Goal: Information Seeking & Learning: Learn about a topic

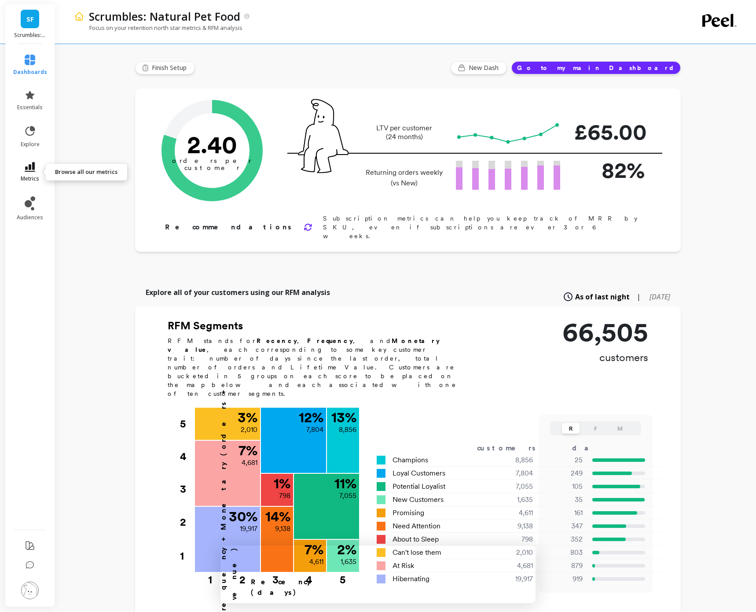
click at [34, 173] on link "metrics" at bounding box center [30, 172] width 34 height 20
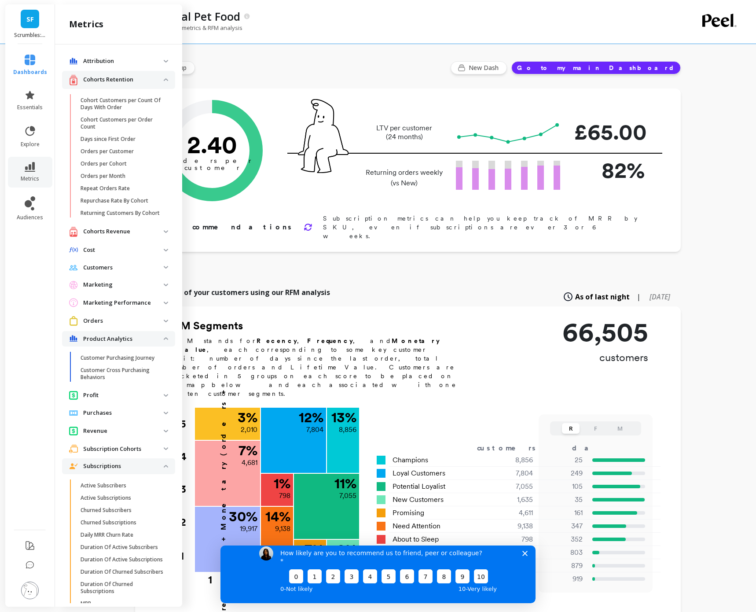
click at [109, 283] on p "Marketing" at bounding box center [123, 284] width 81 height 9
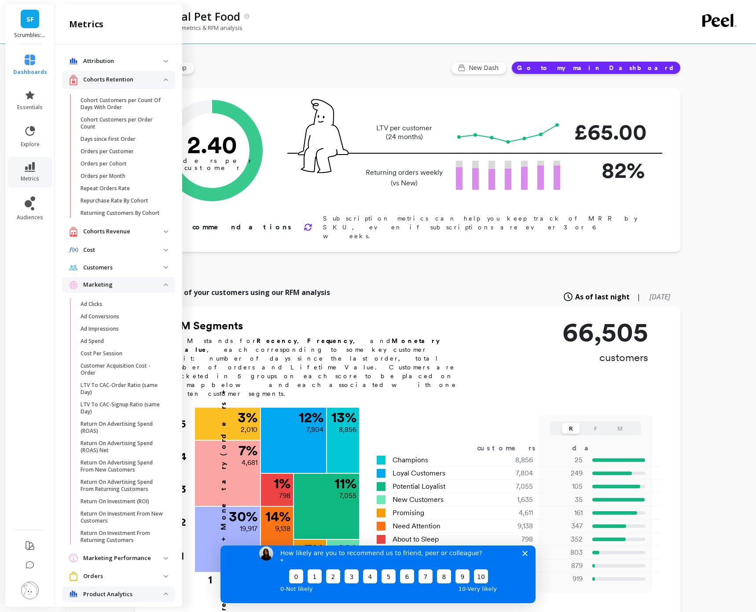
click at [106, 285] on p "Marketing" at bounding box center [123, 284] width 81 height 9
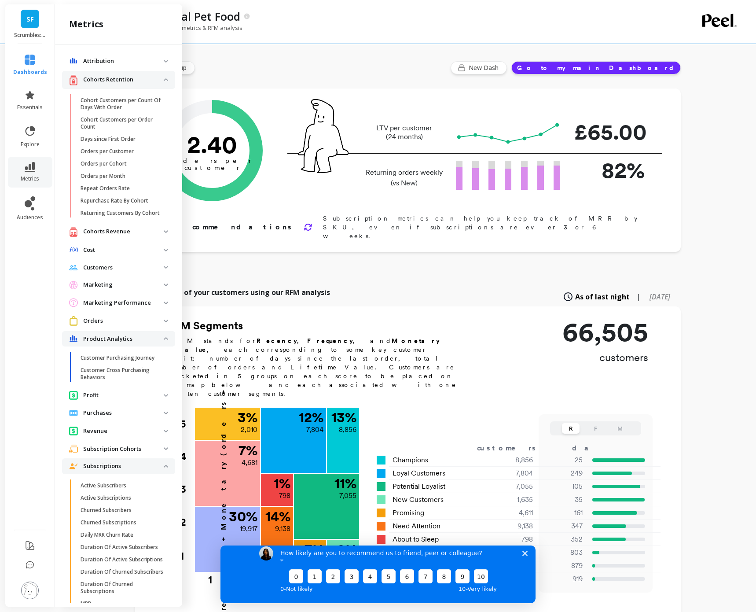
click at [114, 336] on p "Product Analytics" at bounding box center [123, 338] width 81 height 9
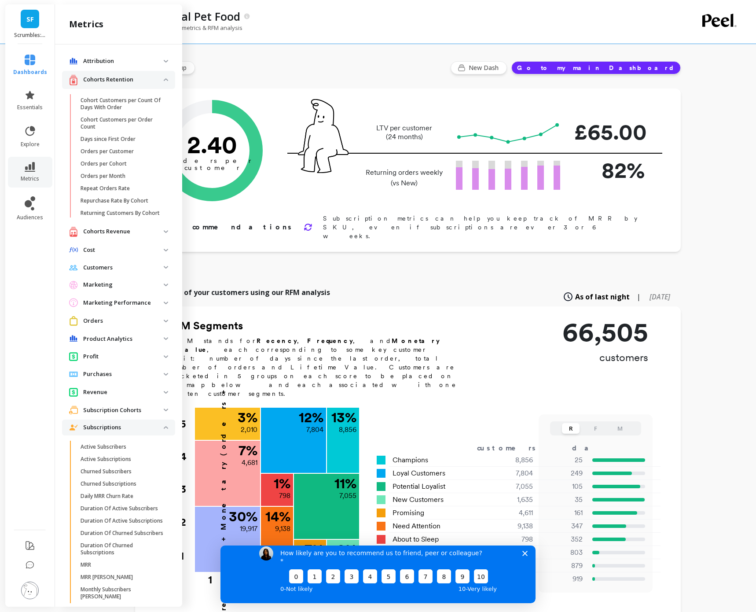
click at [112, 357] on p "Profit" at bounding box center [123, 356] width 81 height 9
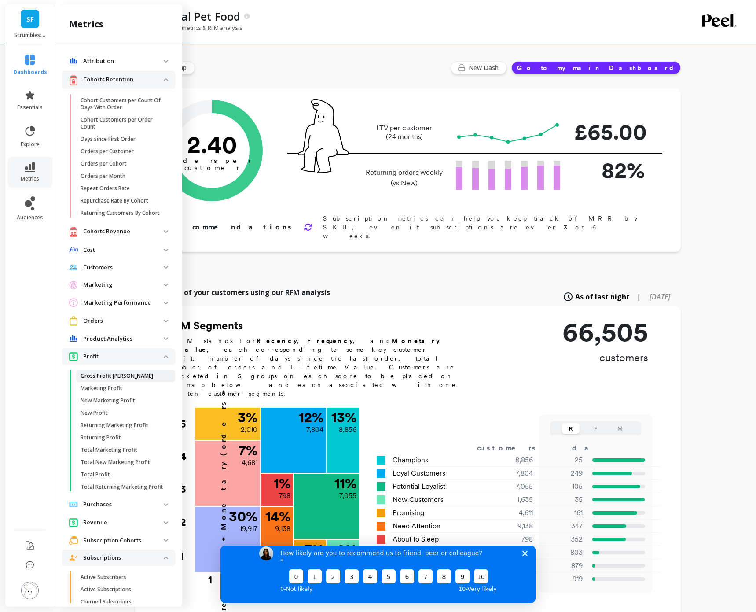
click at [114, 380] on link "Gross Profit [PERSON_NAME]" at bounding box center [125, 376] width 99 height 12
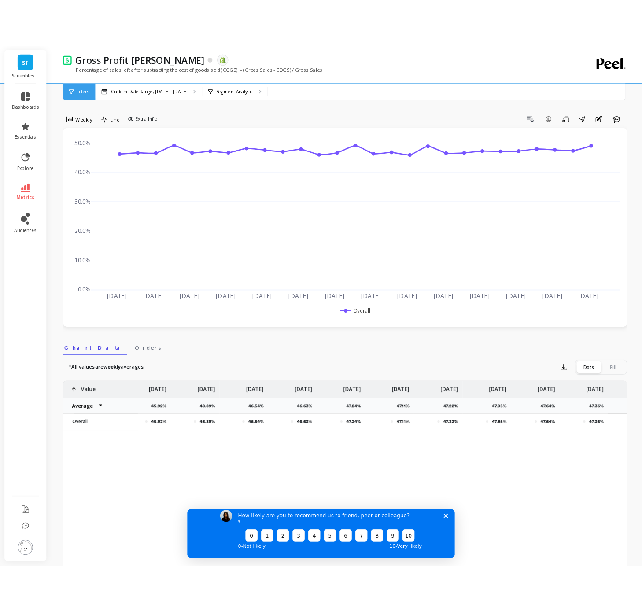
scroll to position [0, 969]
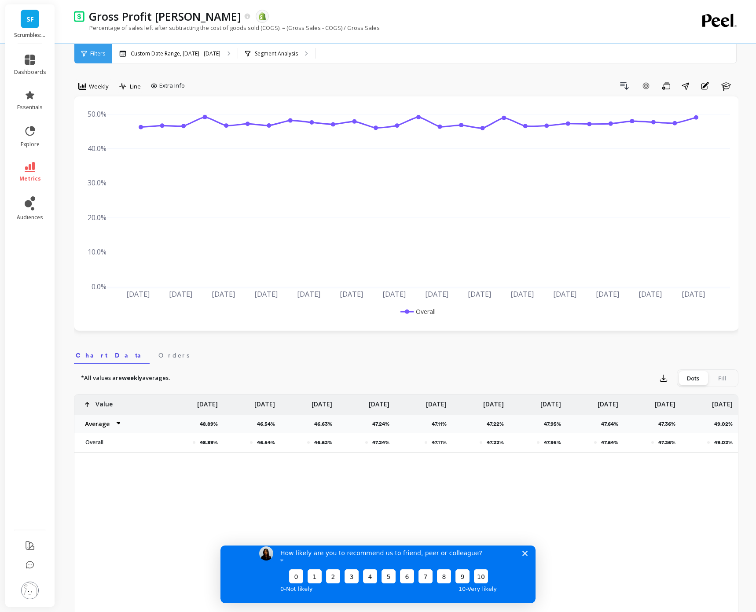
click at [753, 360] on div "Gross Profit Margin The data you are viewing comes from: Shopify Percentage of …" at bounding box center [408, 493] width 696 height 986
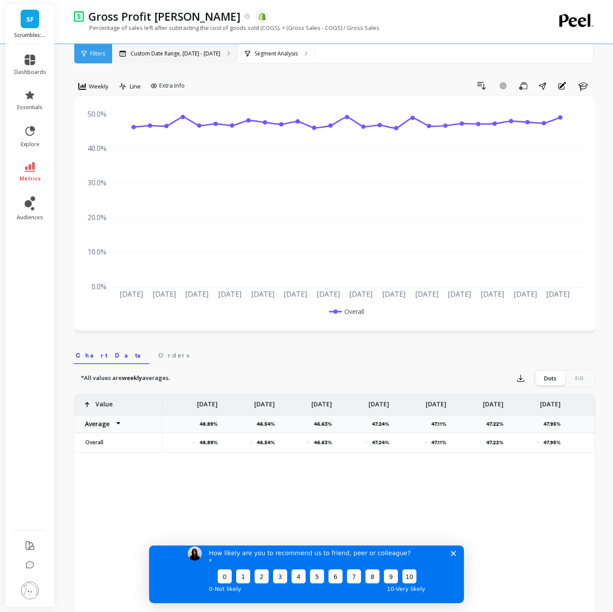
click at [209, 53] on p "Custom Date Range, [DATE] - [DATE]" at bounding box center [176, 53] width 90 height 7
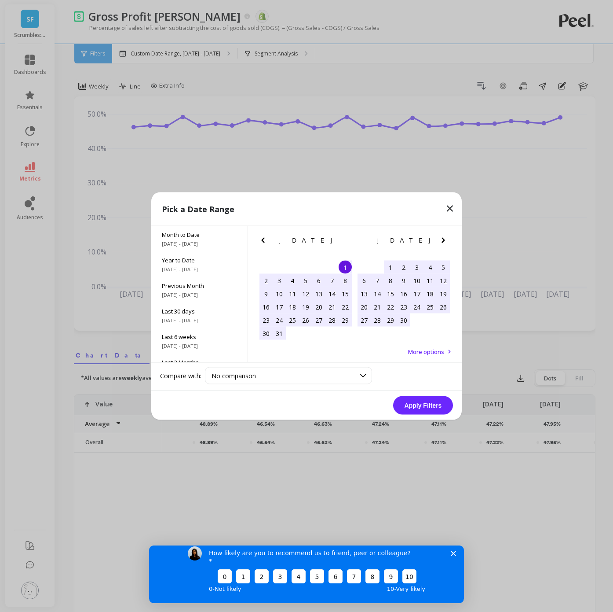
click at [442, 239] on icon "Next Month" at bounding box center [443, 240] width 11 height 11
click at [442, 242] on icon "Next Month" at bounding box center [443, 240] width 11 height 11
click at [442, 243] on icon "Next Month" at bounding box center [443, 240] width 11 height 11
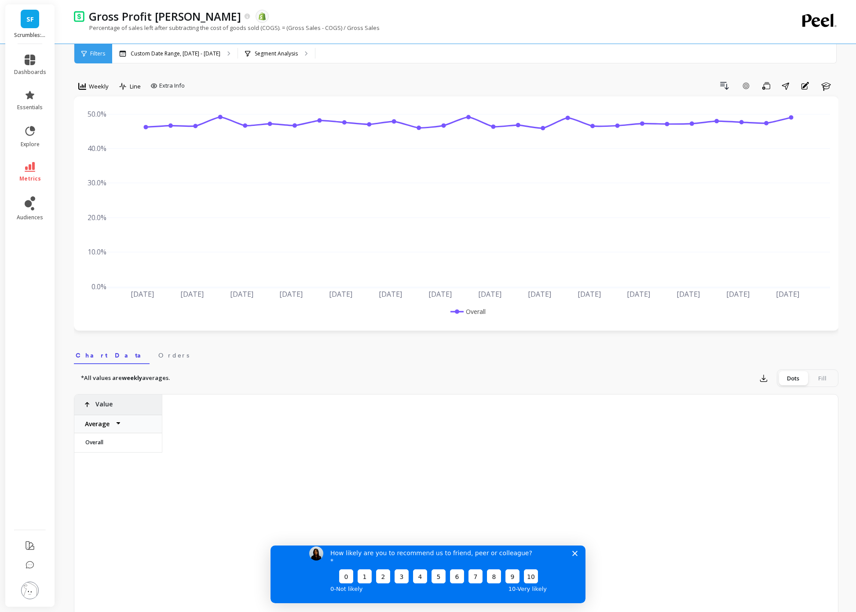
scroll to position [0, 869]
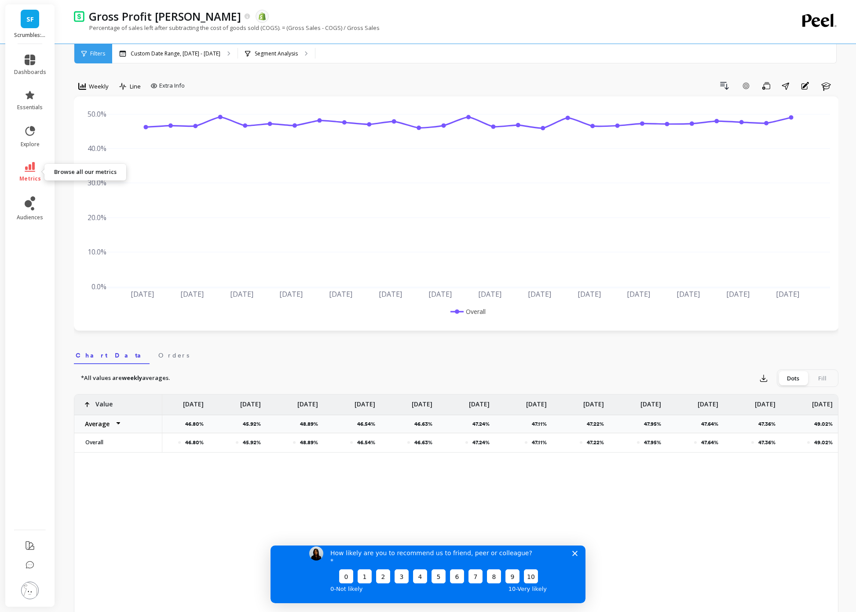
click at [36, 179] on span "metrics" at bounding box center [30, 178] width 22 height 7
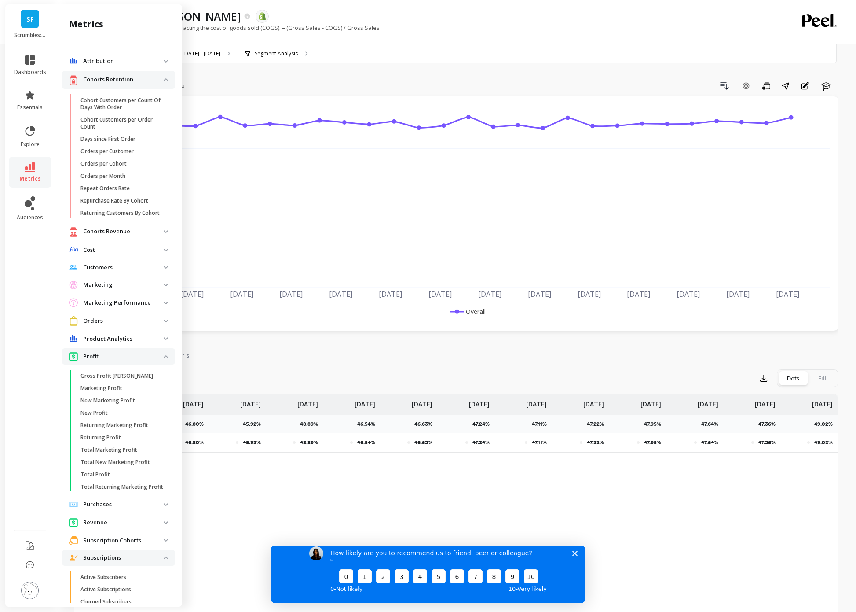
click at [120, 352] on p "Profit" at bounding box center [123, 356] width 81 height 9
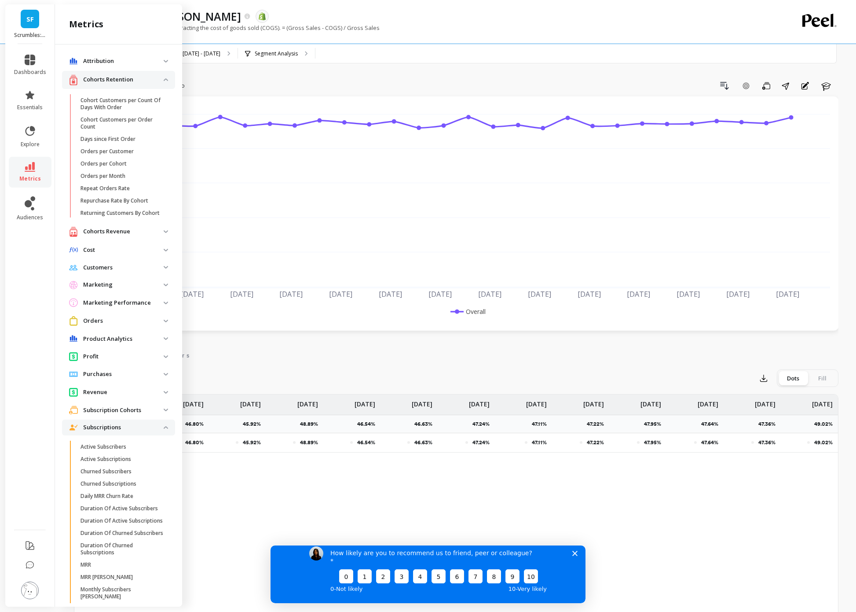
click at [113, 324] on p "Orders" at bounding box center [123, 320] width 81 height 9
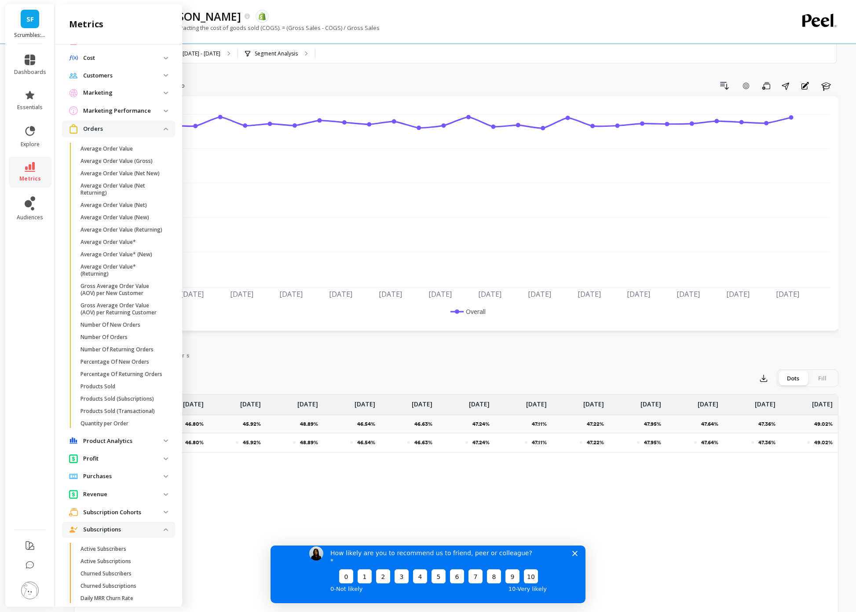
scroll to position [210, 0]
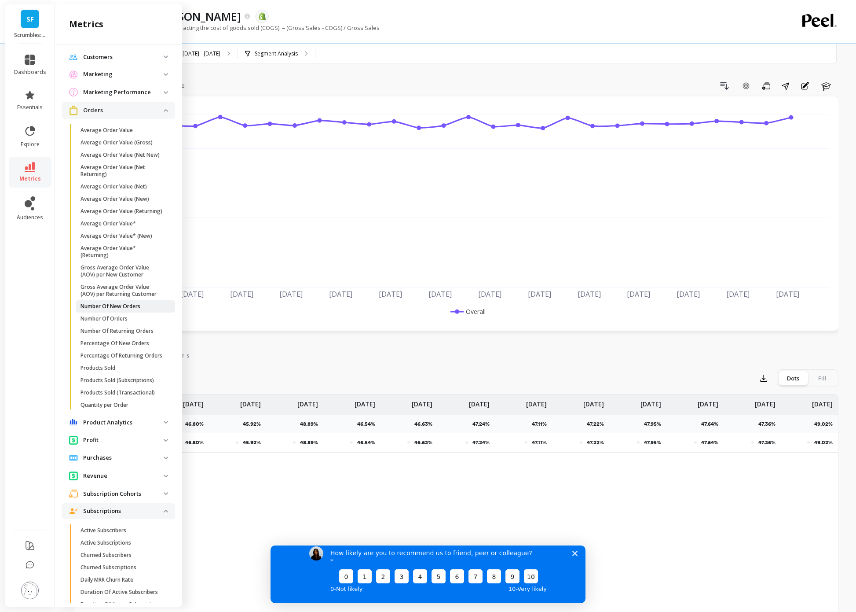
click at [126, 305] on p "Number Of New Orders" at bounding box center [111, 306] width 60 height 7
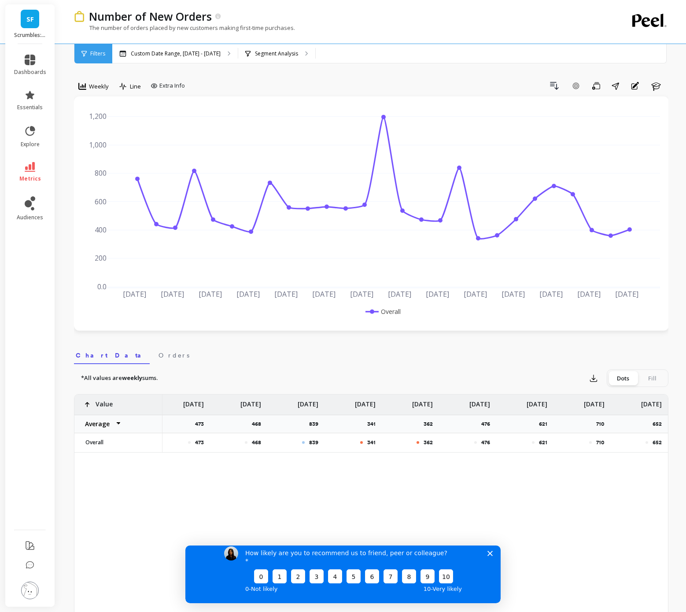
scroll to position [0, 1039]
click at [288, 47] on div "Segment Analysis" at bounding box center [276, 53] width 77 height 19
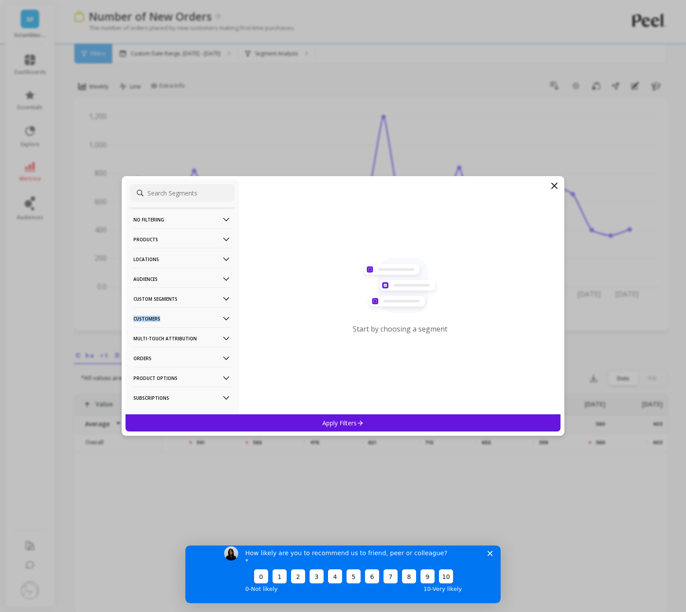
click at [176, 316] on p "Customers" at bounding box center [182, 318] width 98 height 22
click at [167, 383] on p "Subscriptions" at bounding box center [153, 382] width 37 height 8
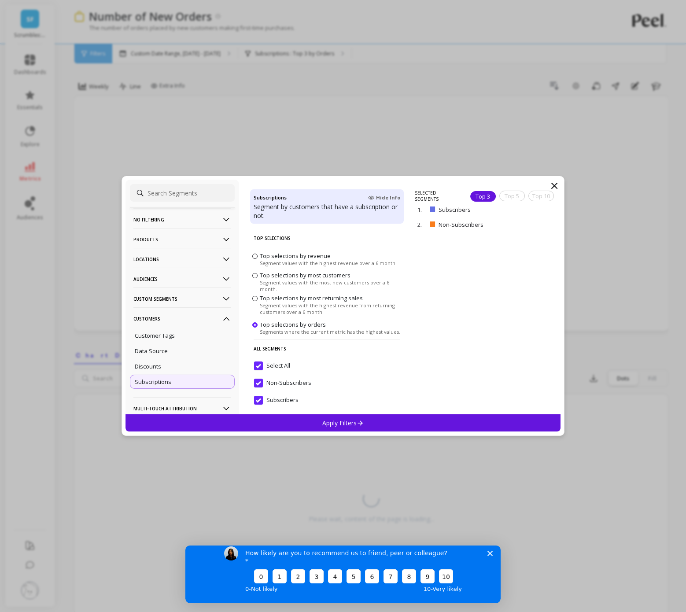
click at [242, 424] on div "Apply Filters" at bounding box center [342, 422] width 435 height 17
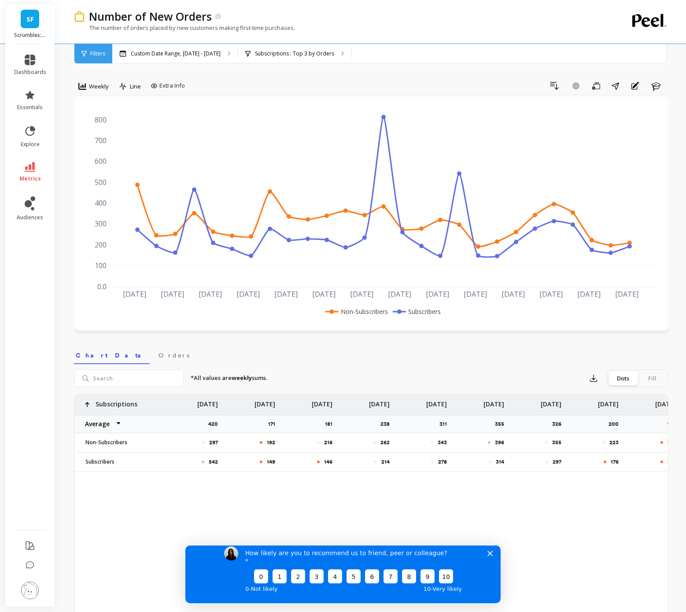
scroll to position [0, 1039]
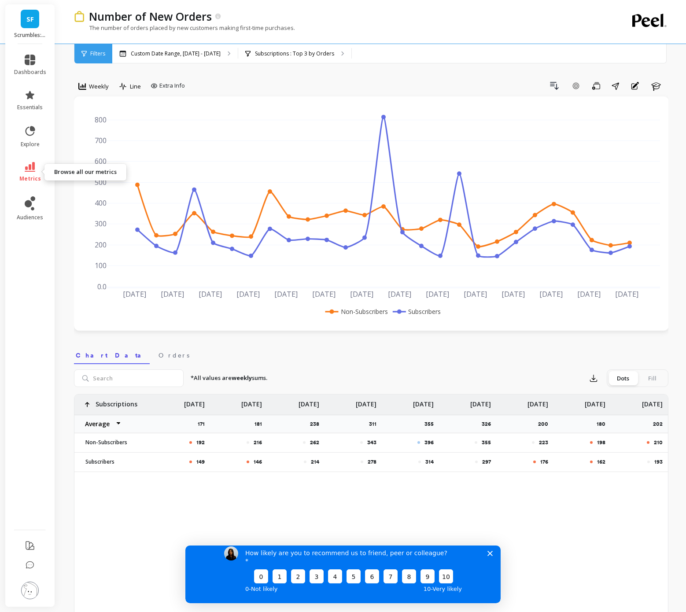
click at [38, 167] on link "metrics" at bounding box center [30, 172] width 32 height 20
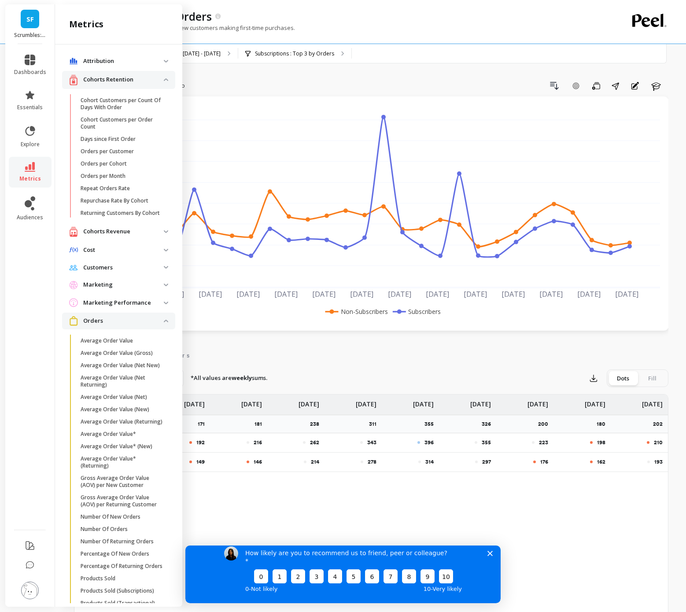
scroll to position [210, 0]
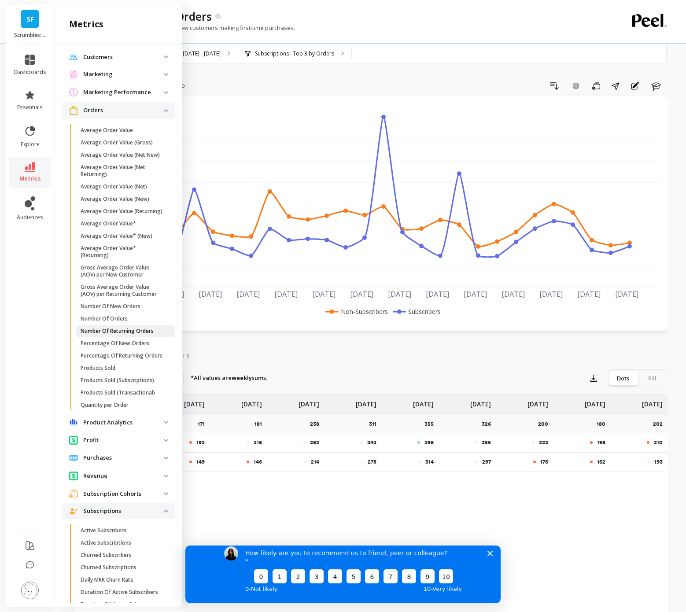
click at [121, 333] on p "Number Of Returning Orders" at bounding box center [117, 330] width 73 height 7
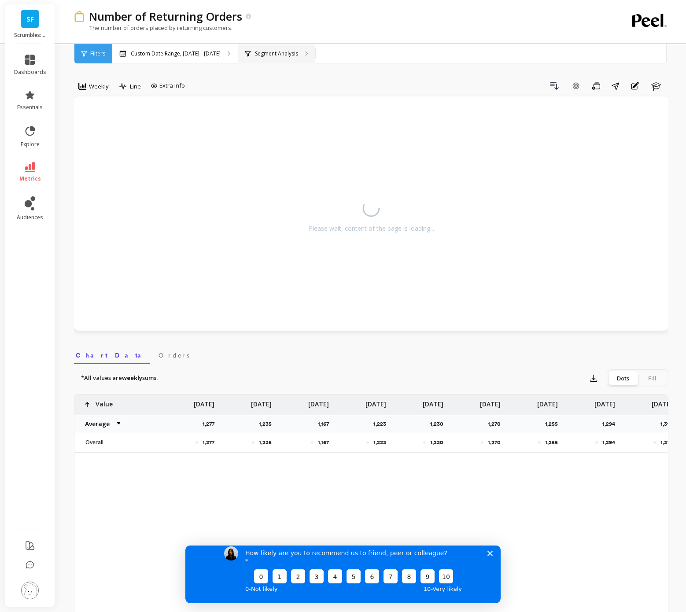
click at [296, 53] on div "Segment Analysis" at bounding box center [276, 53] width 77 height 19
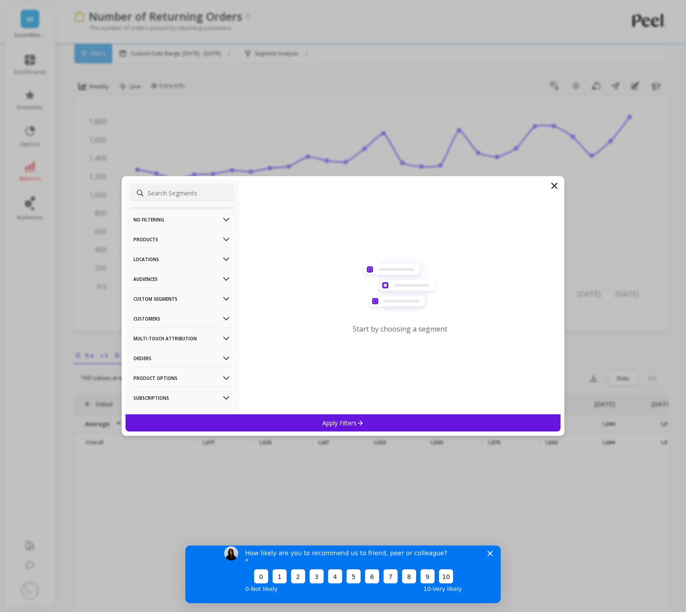
click at [169, 319] on p "Customers" at bounding box center [182, 318] width 98 height 22
click at [162, 384] on p "Subscriptions" at bounding box center [153, 382] width 37 height 8
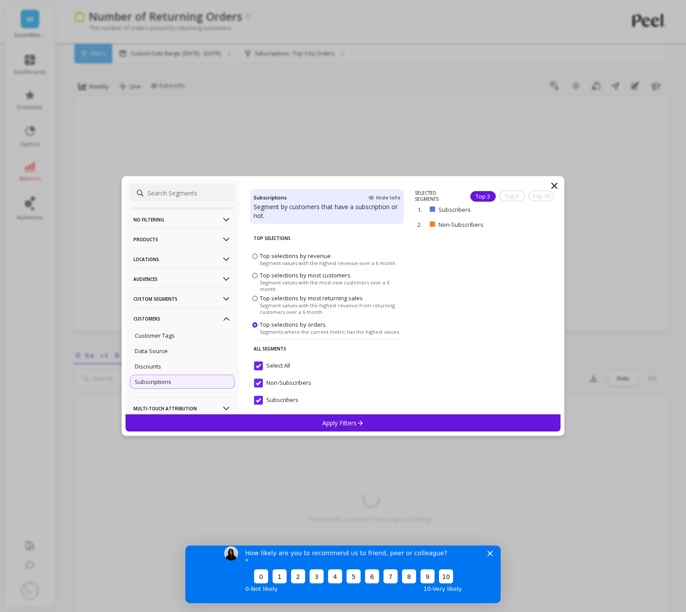
click at [222, 426] on div "Apply Filters" at bounding box center [342, 422] width 435 height 17
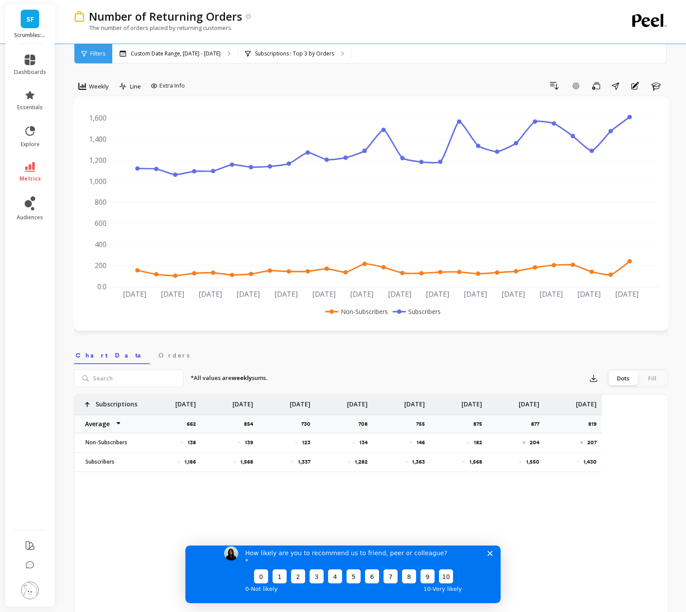
scroll to position [0, 1039]
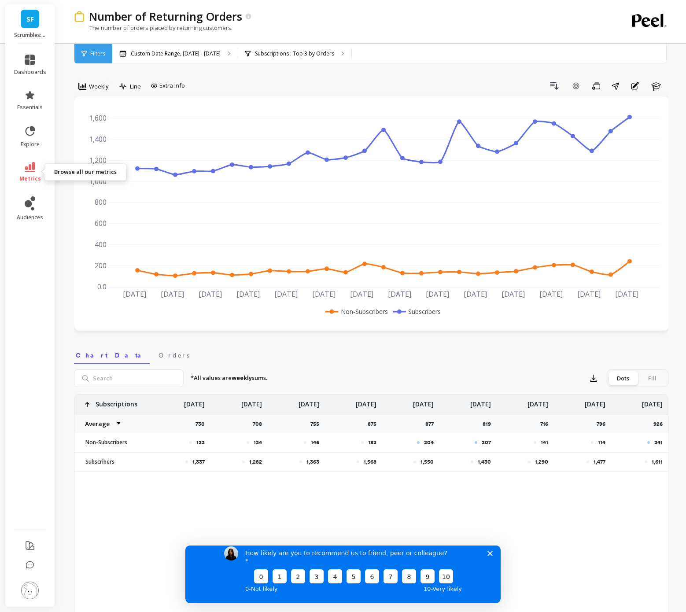
click at [18, 177] on link "metrics" at bounding box center [30, 172] width 32 height 20
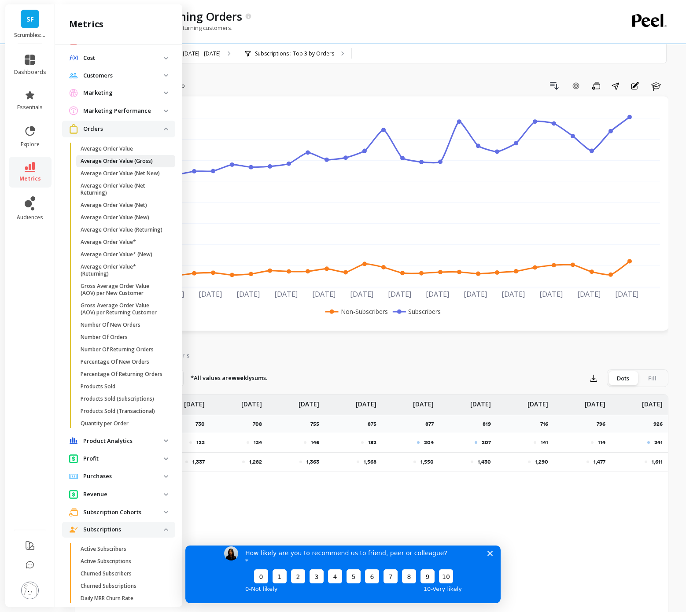
scroll to position [175, 0]
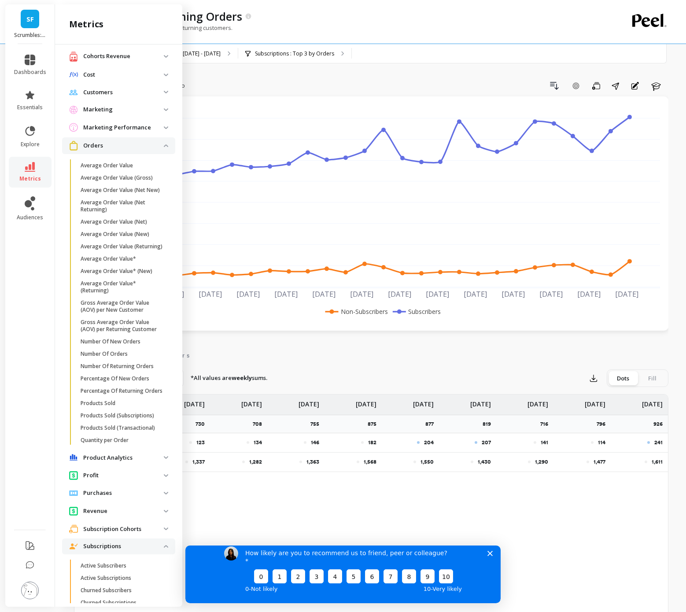
click at [132, 143] on p "Orders" at bounding box center [123, 145] width 81 height 9
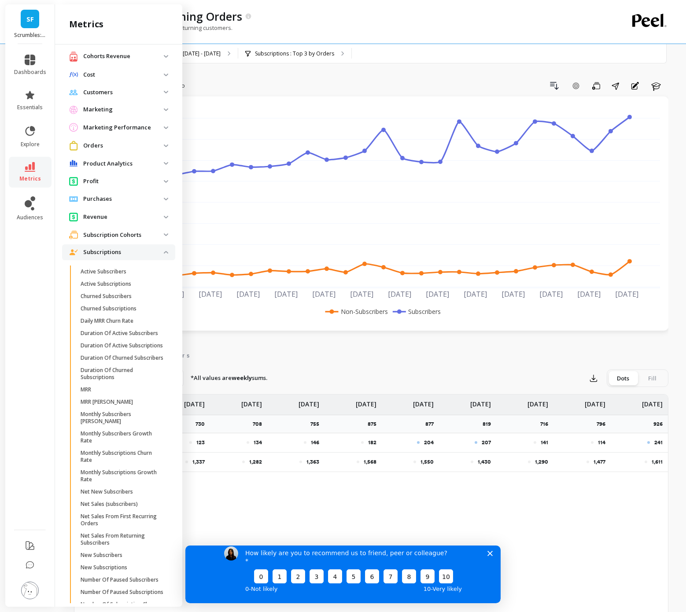
click at [107, 223] on span "Revenue" at bounding box center [118, 217] width 113 height 16
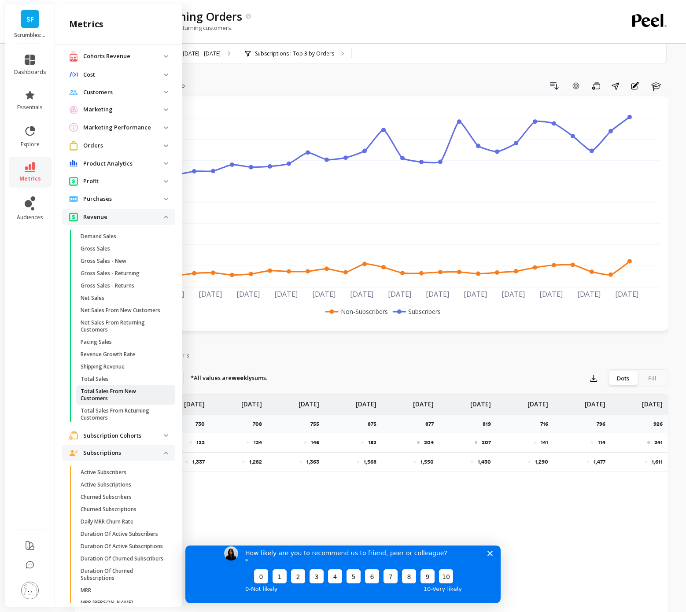
click at [116, 393] on p "Total Sales From New Customers" at bounding box center [123, 395] width 84 height 14
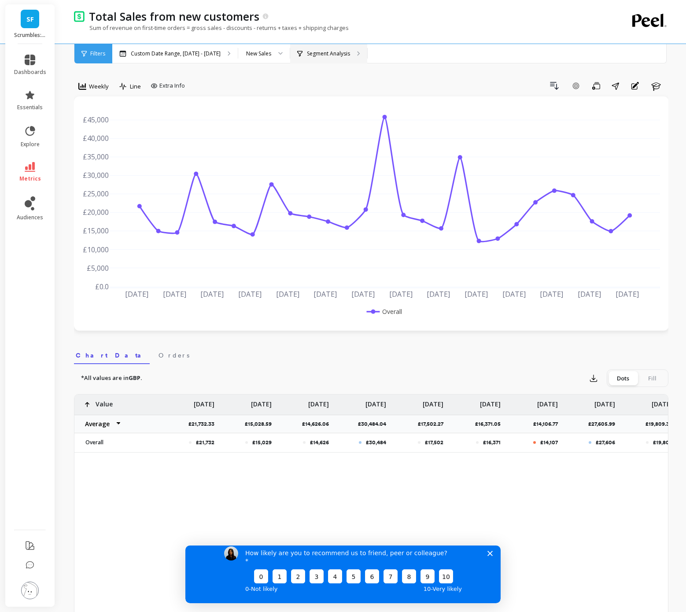
click at [335, 56] on p "Segment Analysis" at bounding box center [328, 53] width 43 height 7
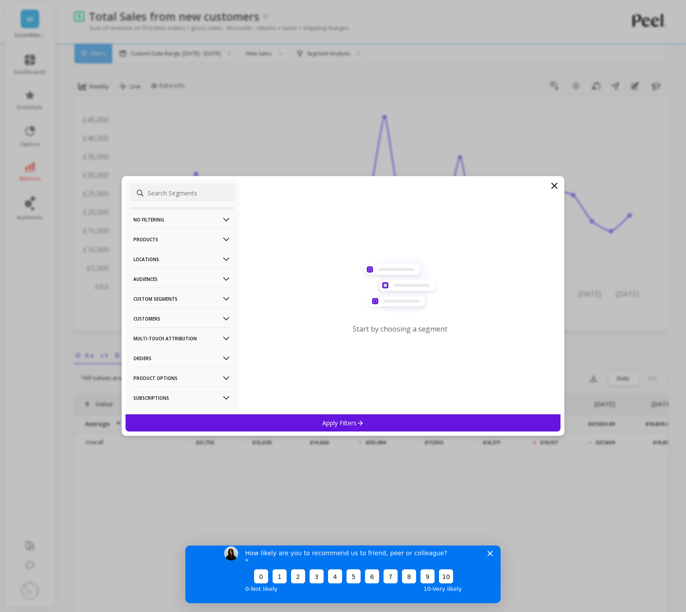
click at [166, 315] on p "Customers" at bounding box center [182, 318] width 98 height 22
click at [166, 382] on p "Subscriptions" at bounding box center [153, 382] width 37 height 8
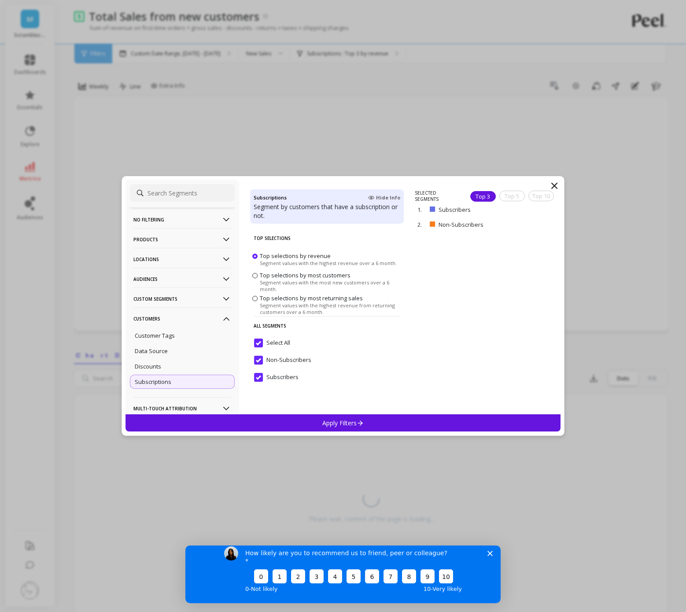
click at [234, 426] on div "Apply Filters" at bounding box center [342, 422] width 435 height 17
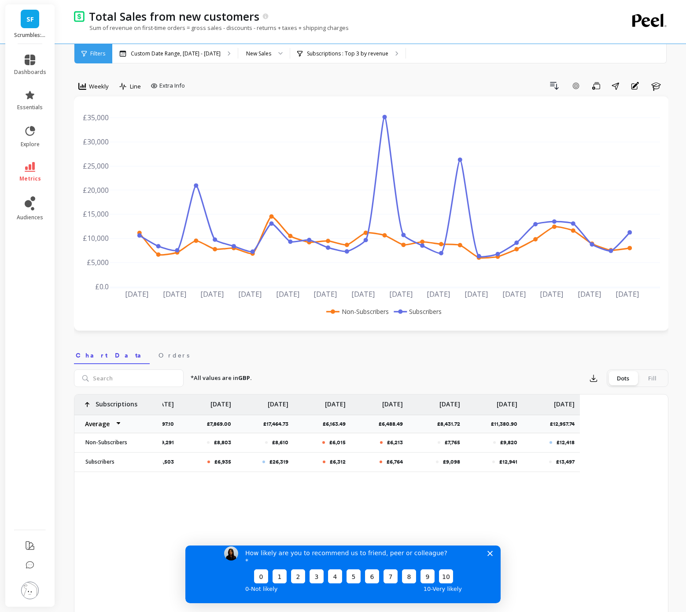
scroll to position [0, 1039]
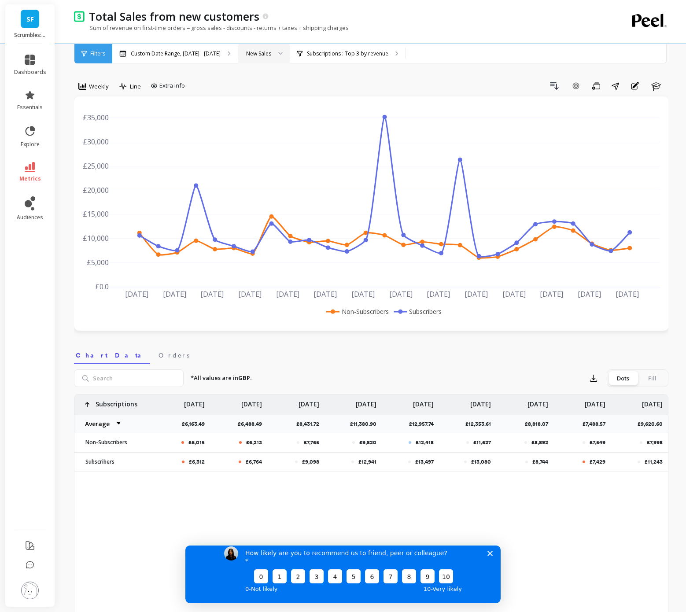
click at [268, 58] on div "New Sales" at bounding box center [263, 53] width 51 height 19
click at [265, 106] on div "Returning Sales" at bounding box center [264, 111] width 51 height 15
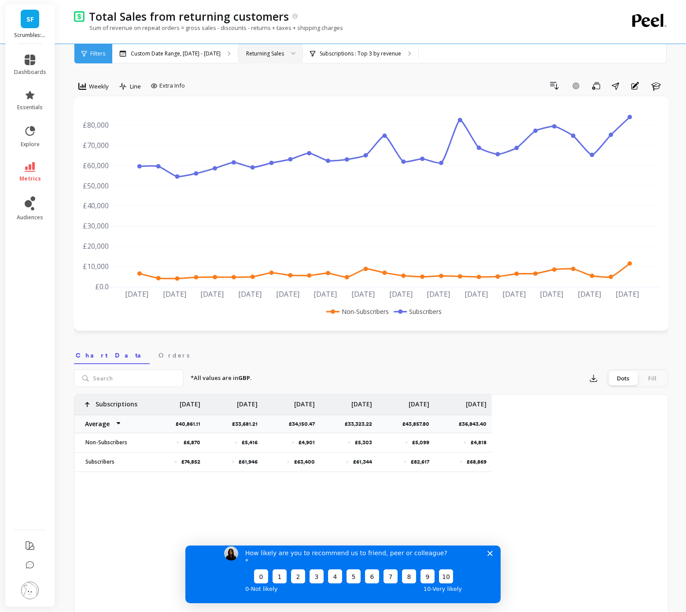
scroll to position [0, 1039]
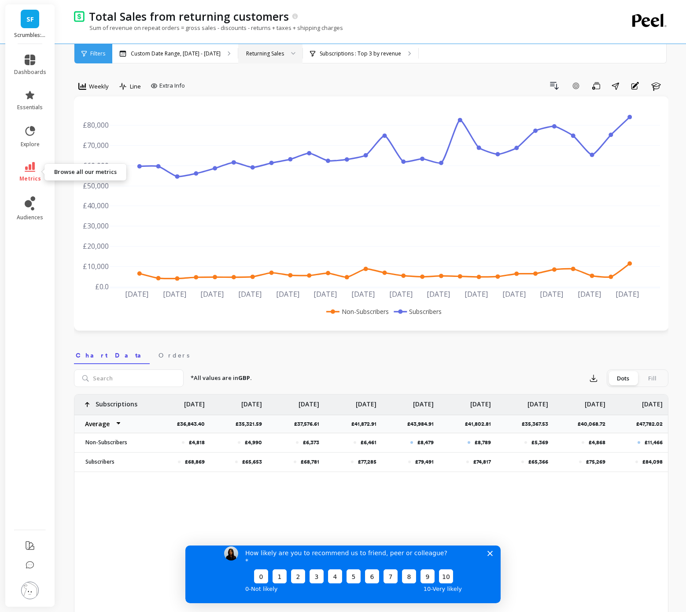
click at [25, 172] on link "metrics" at bounding box center [30, 172] width 32 height 20
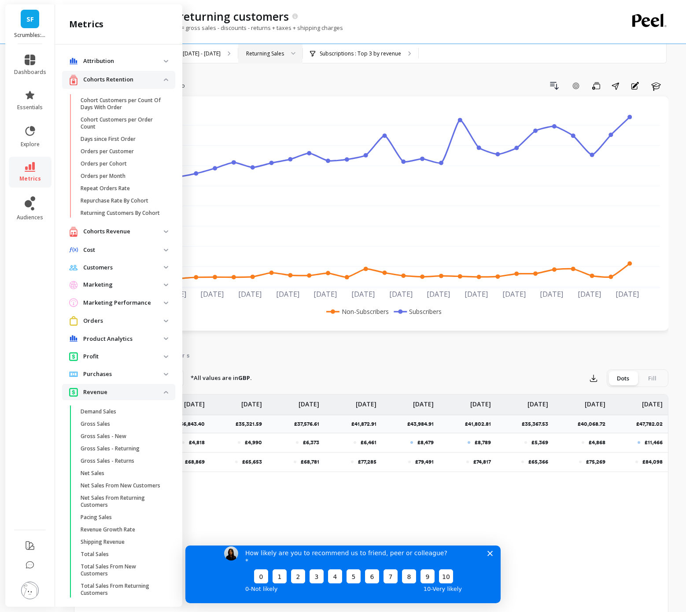
scroll to position [175, 0]
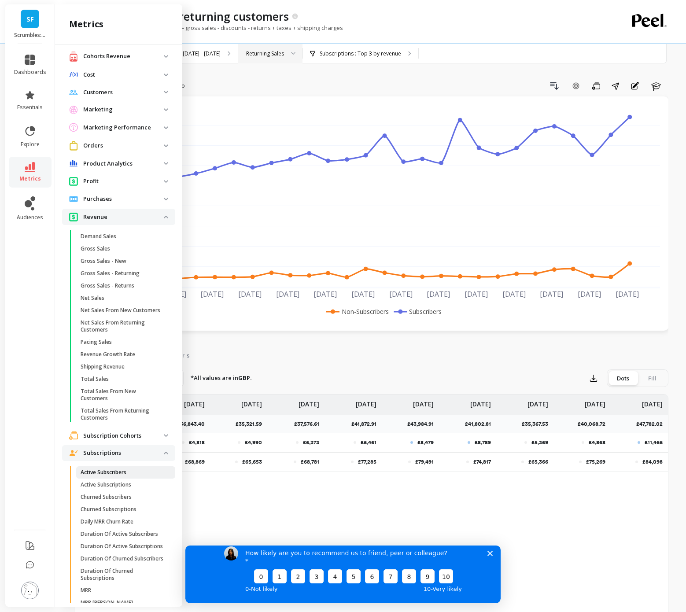
click at [124, 469] on p "Active Subscribers" at bounding box center [104, 472] width 46 height 7
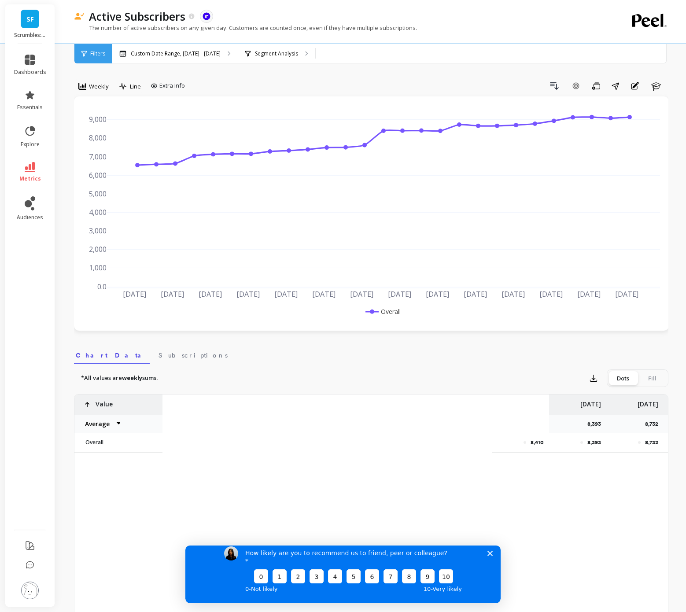
scroll to position [0, 1039]
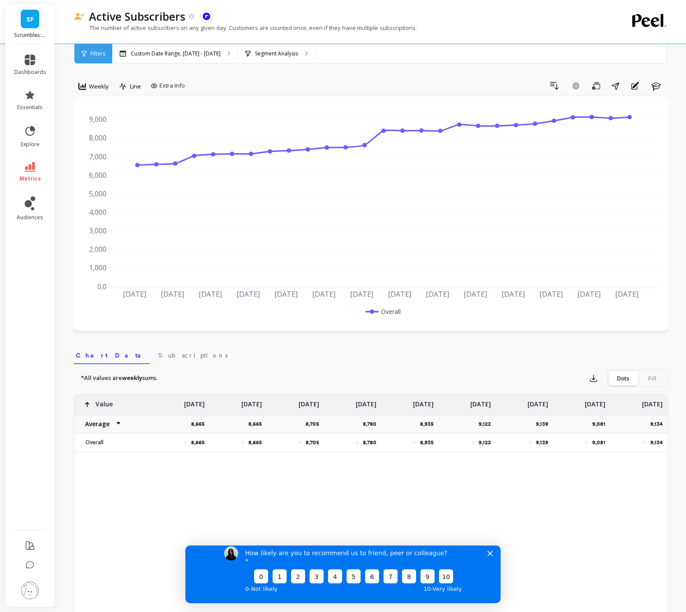
click at [30, 177] on span "metrics" at bounding box center [30, 178] width 22 height 7
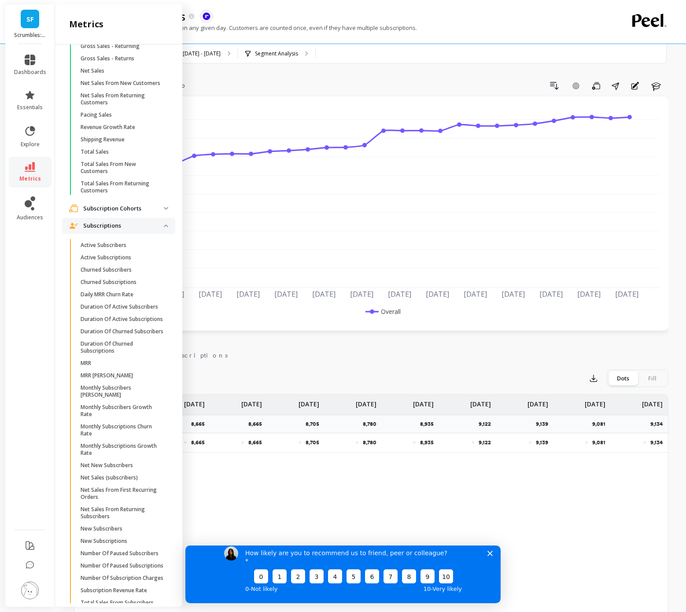
scroll to position [455, 0]
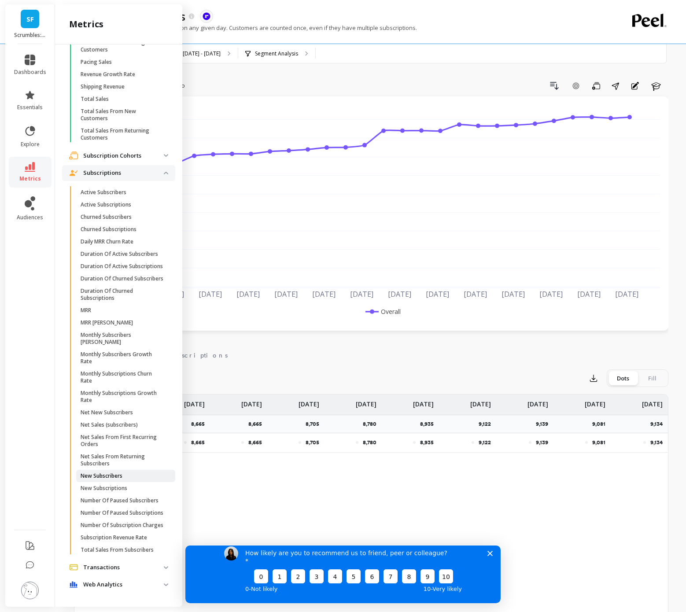
click at [118, 472] on p "New Subscribers" at bounding box center [102, 475] width 42 height 7
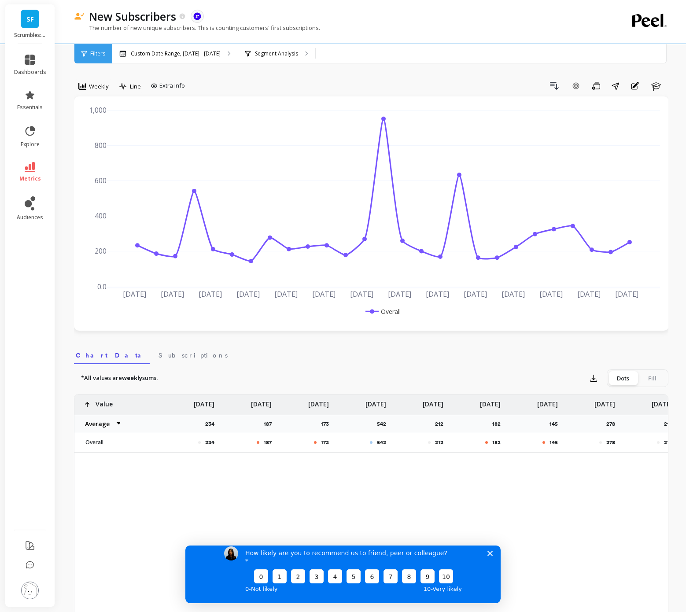
click at [490, 555] on icon "Close survey" at bounding box center [489, 552] width 5 height 5
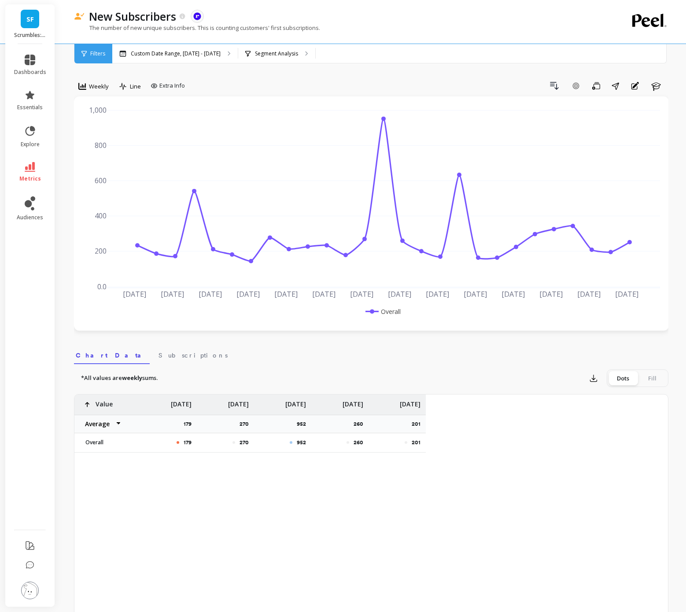
scroll to position [0, 1039]
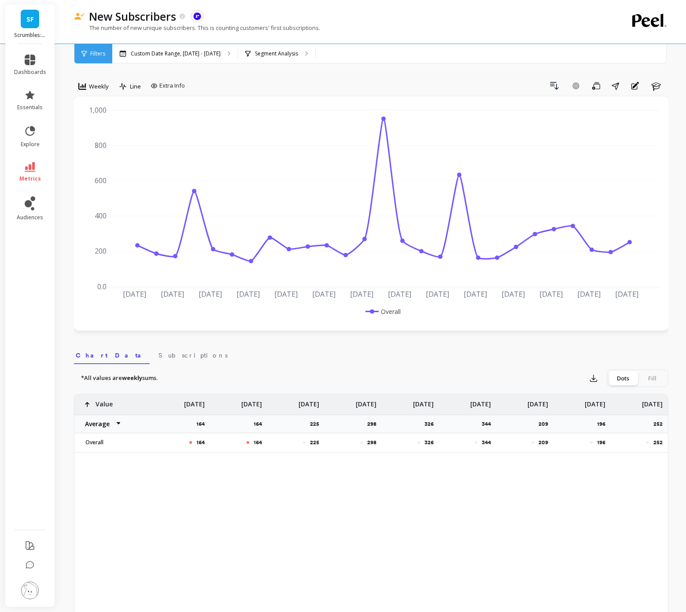
click at [31, 172] on link "metrics" at bounding box center [30, 172] width 32 height 20
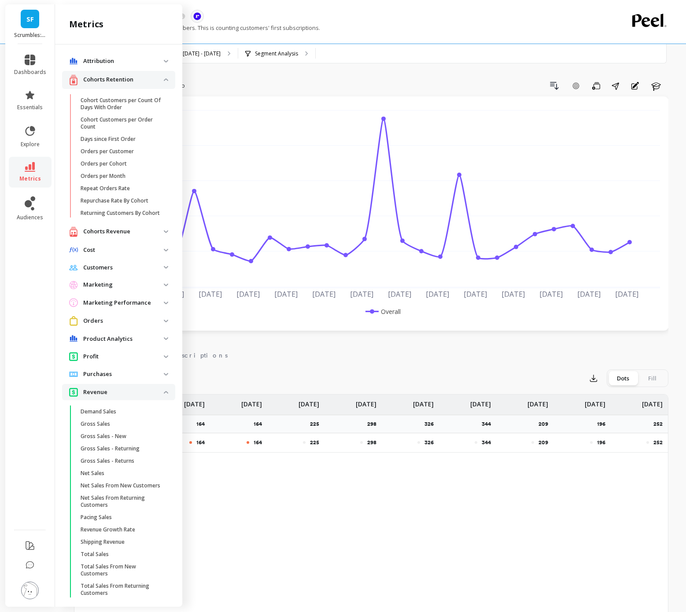
scroll to position [455, 0]
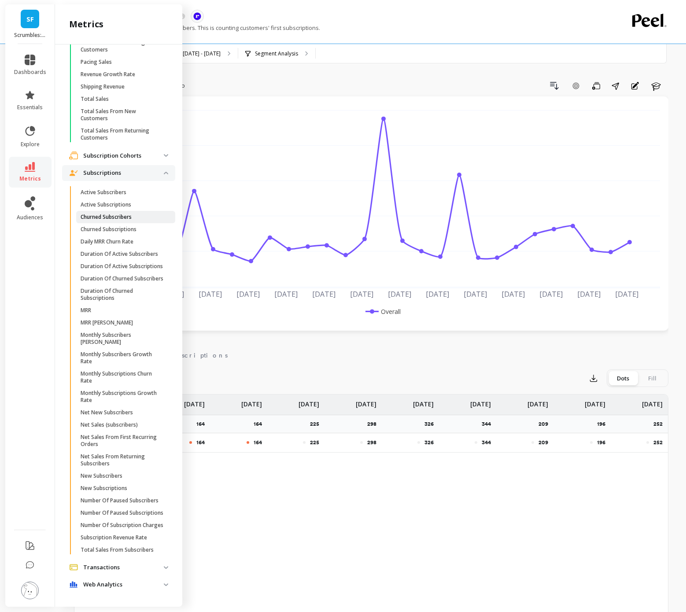
click at [124, 213] on p "Churned Subscribers" at bounding box center [106, 216] width 51 height 7
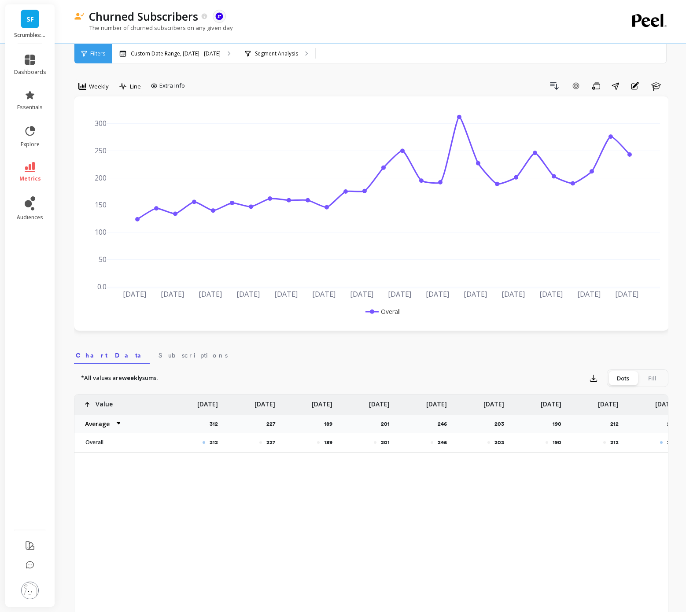
scroll to position [0, 1039]
